Goal: Task Accomplishment & Management: Use online tool/utility

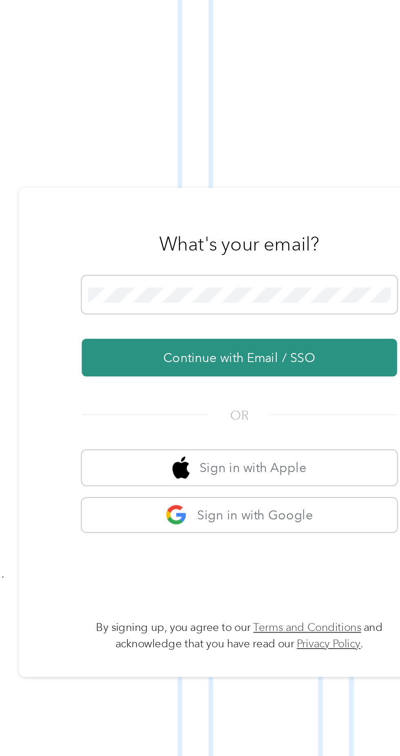
click at [322, 411] on button "Continue with Email / SSO" at bounding box center [295, 402] width 143 height 17
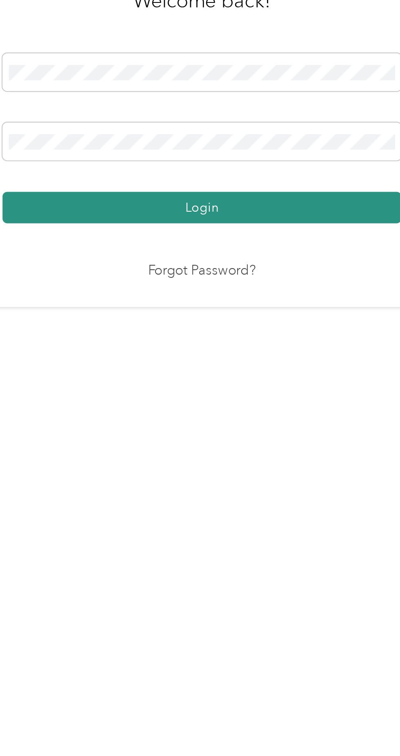
click at [249, 440] on button "Login" at bounding box center [197, 433] width 181 height 14
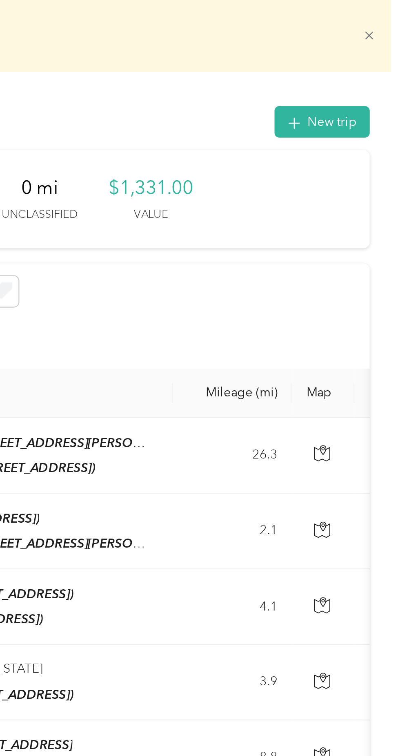
click at [388, 16] on icon at bounding box center [386, 17] width 4 height 4
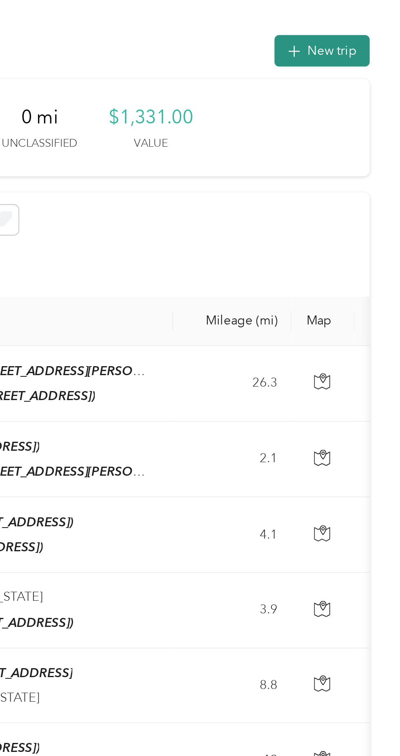
click at [377, 24] on button "New trip" at bounding box center [364, 23] width 43 height 14
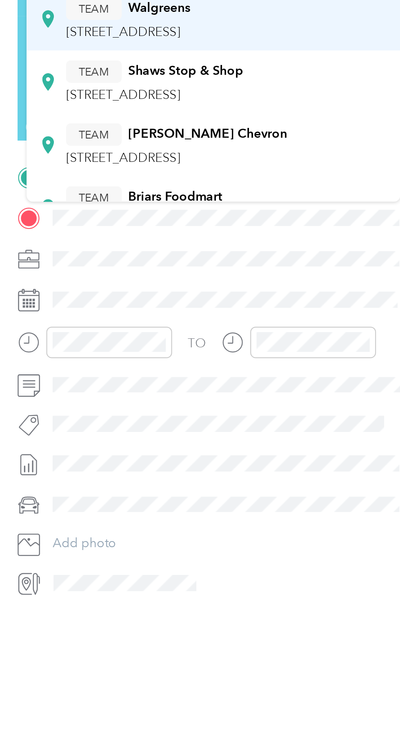
click at [287, 131] on div "TEAM Walgreens [STREET_ADDRESS]" at bounding box center [259, 130] width 56 height 20
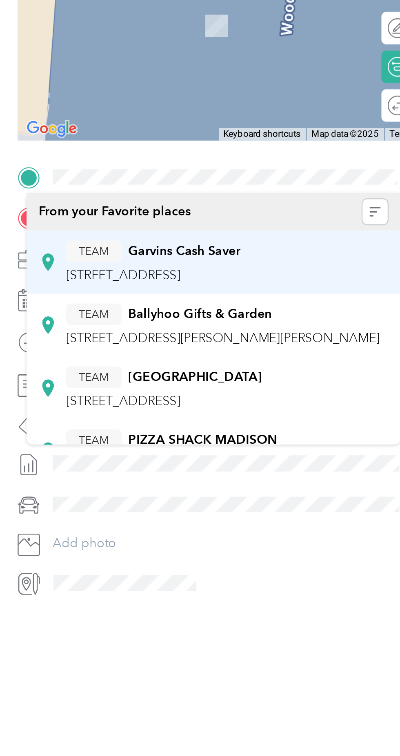
click at [283, 243] on span "[STREET_ADDRESS]" at bounding box center [257, 246] width 52 height 7
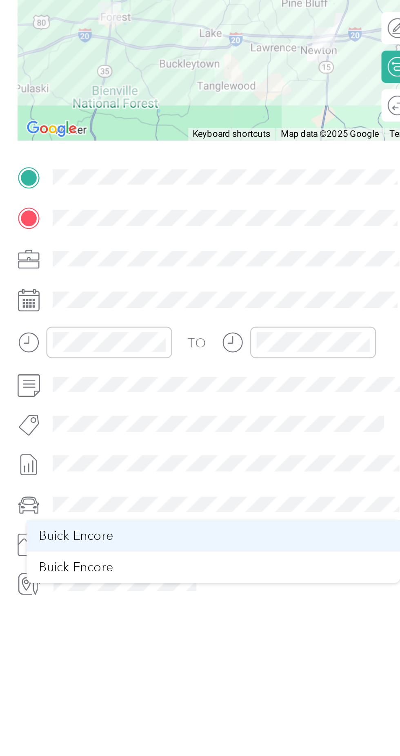
click at [260, 359] on li "Buick Encore" at bounding box center [298, 364] width 170 height 14
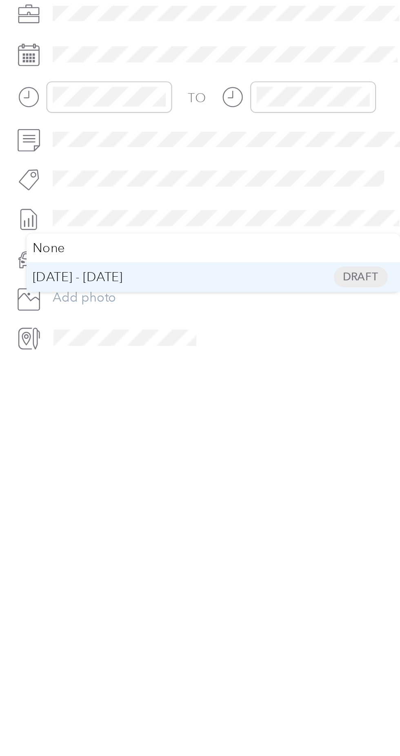
click at [266, 361] on span "[DATE] - [DATE] Draft" at bounding box center [298, 358] width 158 height 7
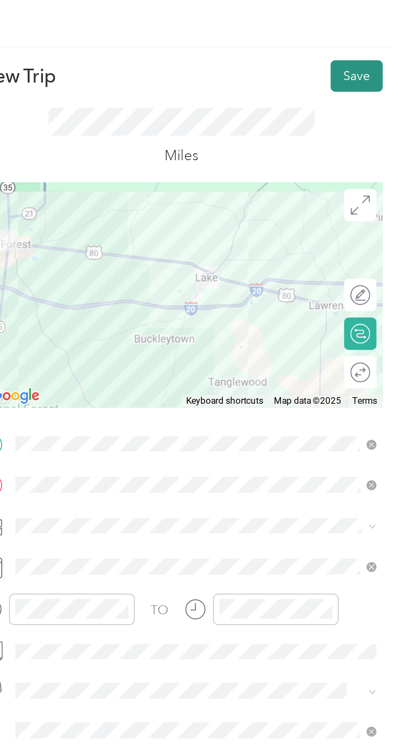
click at [381, 33] on button "Save" at bounding box center [380, 34] width 24 height 14
